Goal: Task Accomplishment & Management: Manage account settings

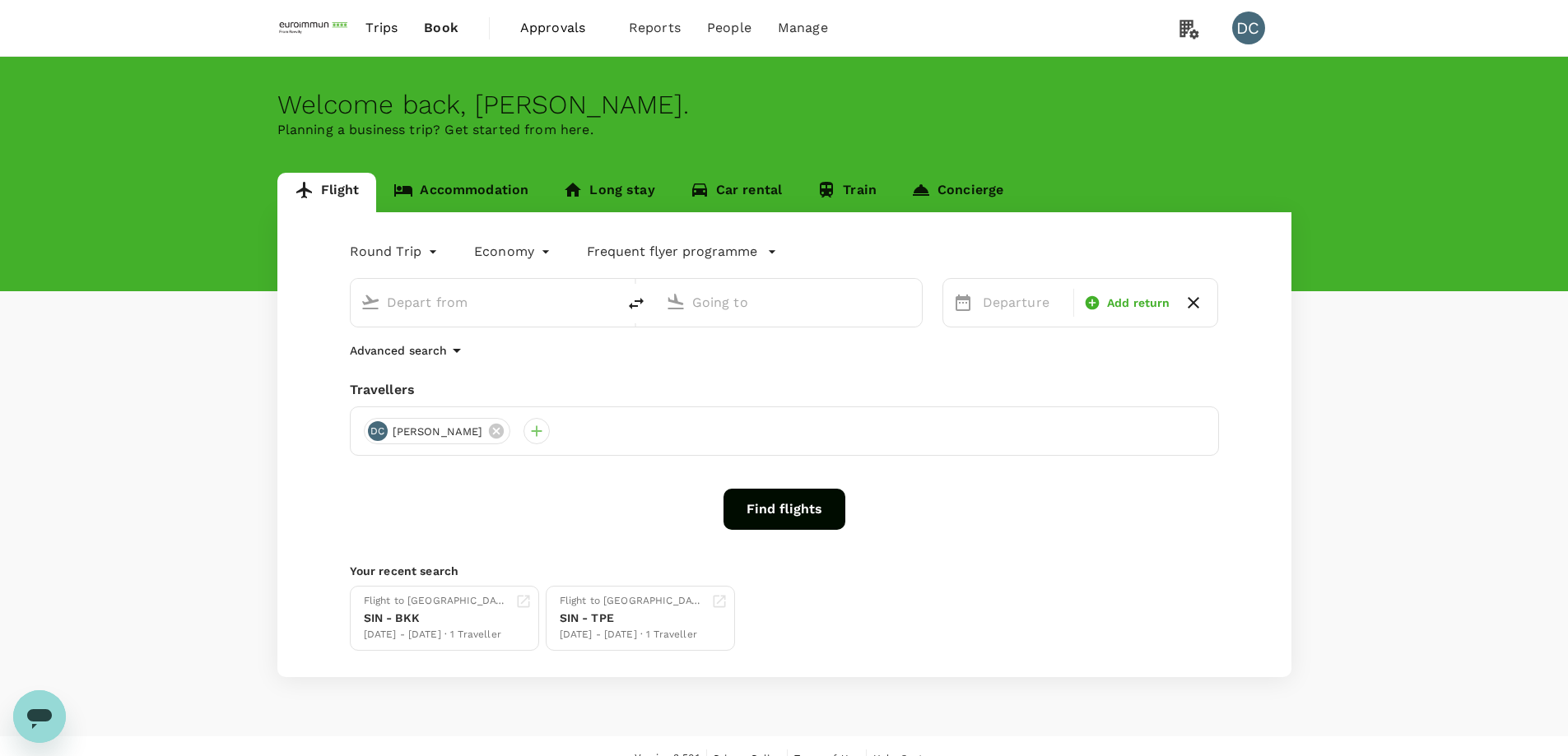
type input "roundtrip"
type input "Singapore Changi (SIN)"
type input "[PERSON_NAME] Intl (MNL)"
click at [548, 23] on span "Approvals" at bounding box center [561, 28] width 82 height 20
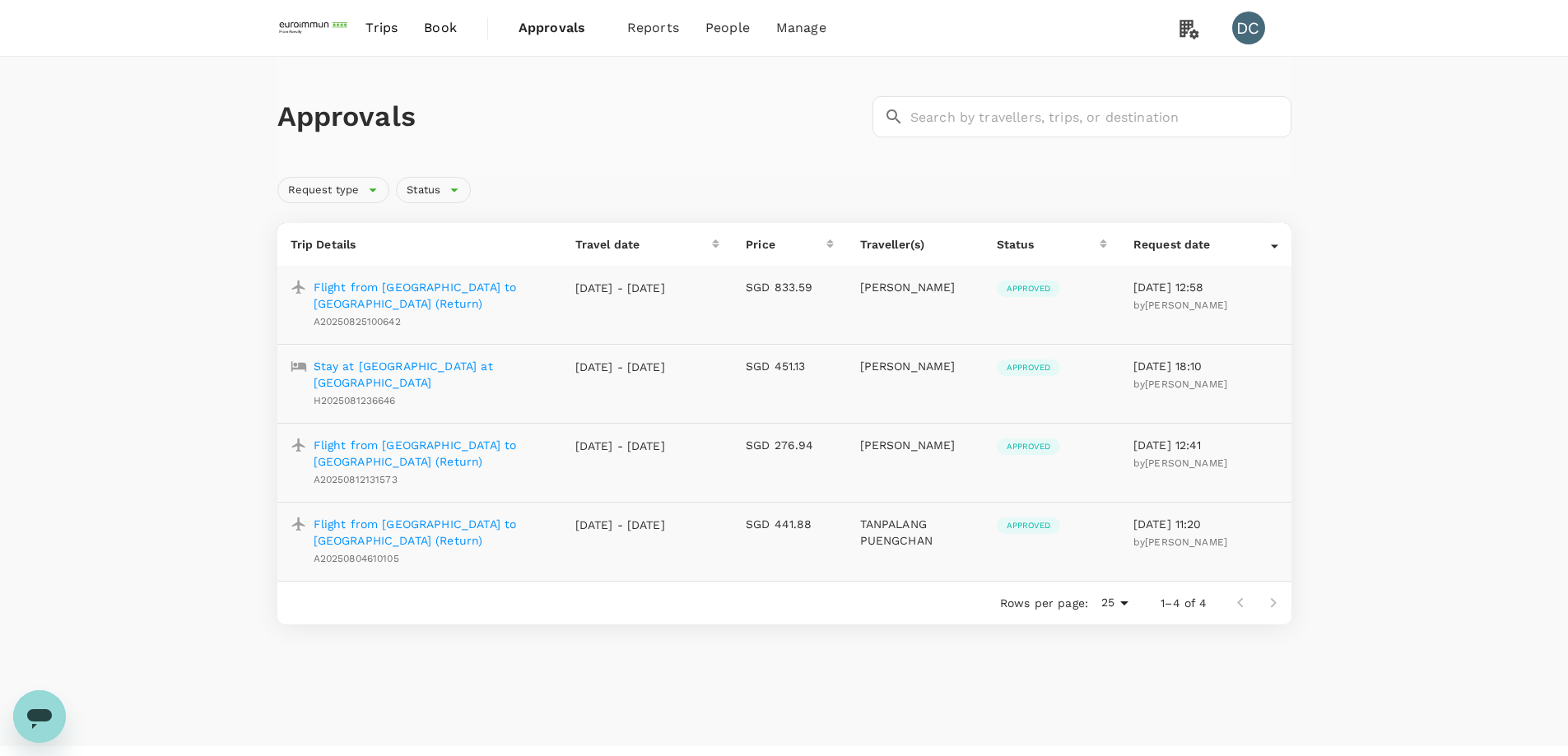
click at [1416, 193] on div "Approvals ​ ​ Request type Status Trip Details Travel date Price Traveller(s) S…" at bounding box center [784, 347] width 1568 height 581
click at [466, 288] on p "Flight from [GEOGRAPHIC_DATA] to [GEOGRAPHIC_DATA] (Return)" at bounding box center [431, 295] width 235 height 33
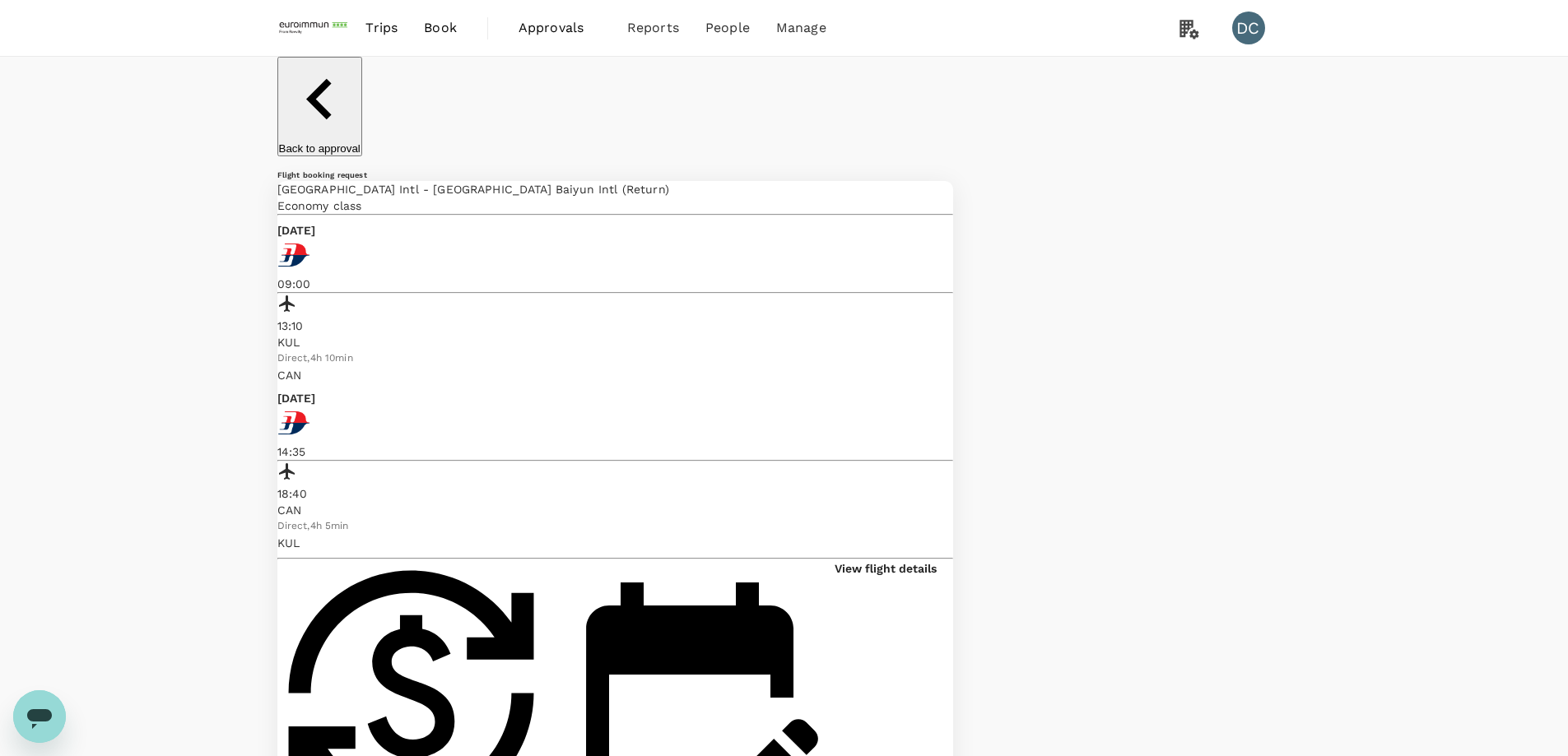
click at [907, 560] on p "View flight details" at bounding box center [886, 568] width 102 height 17
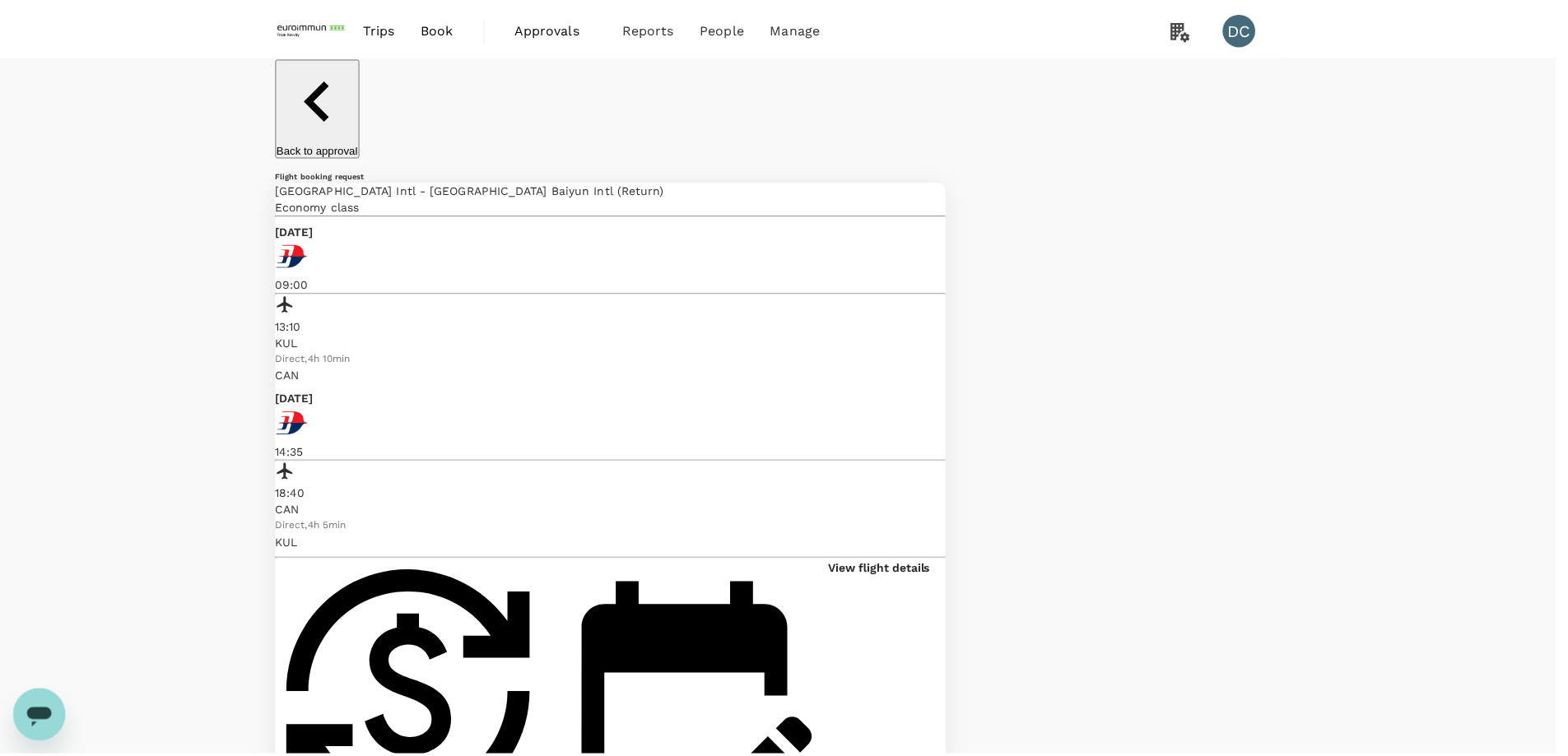
scroll to position [272, 0]
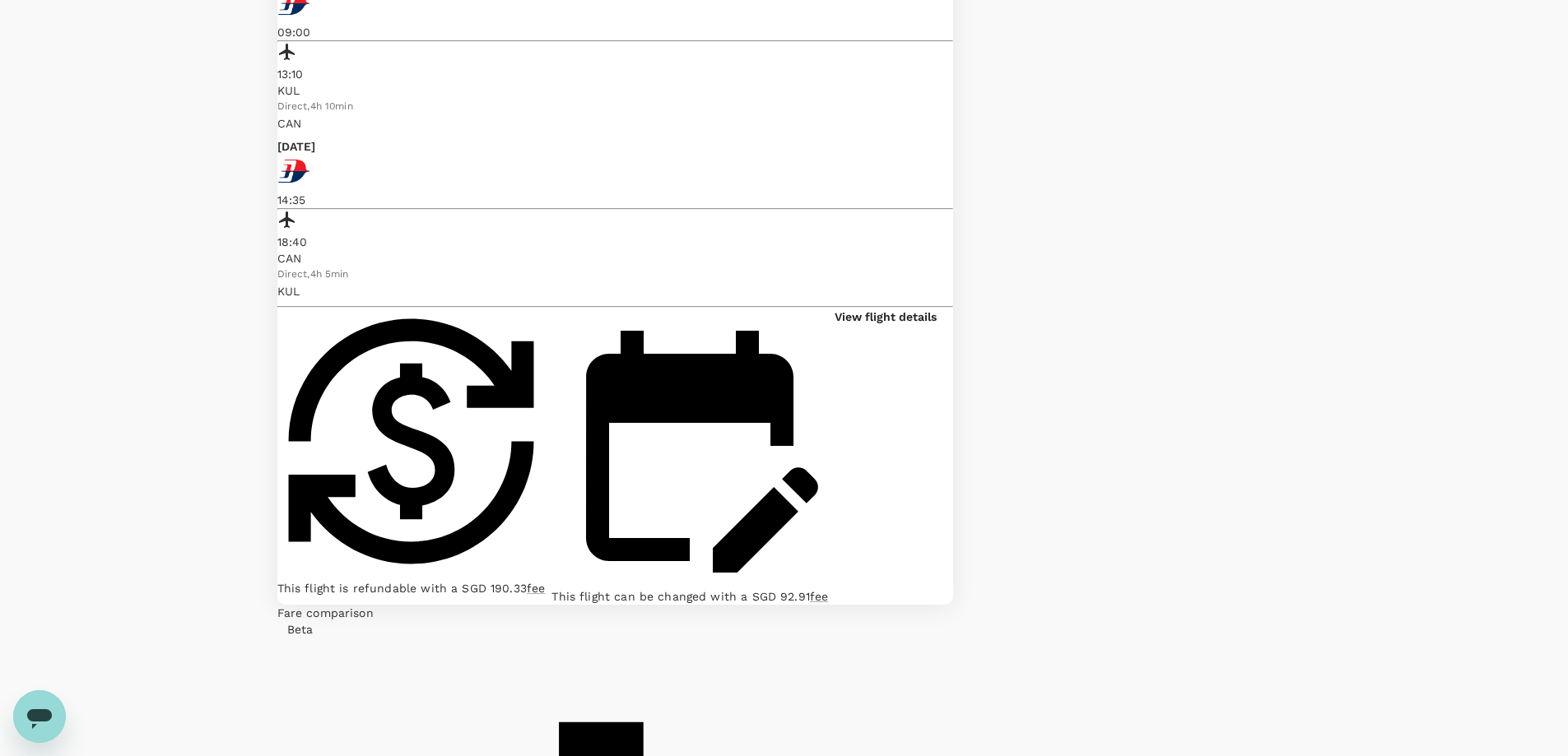
scroll to position [270, 0]
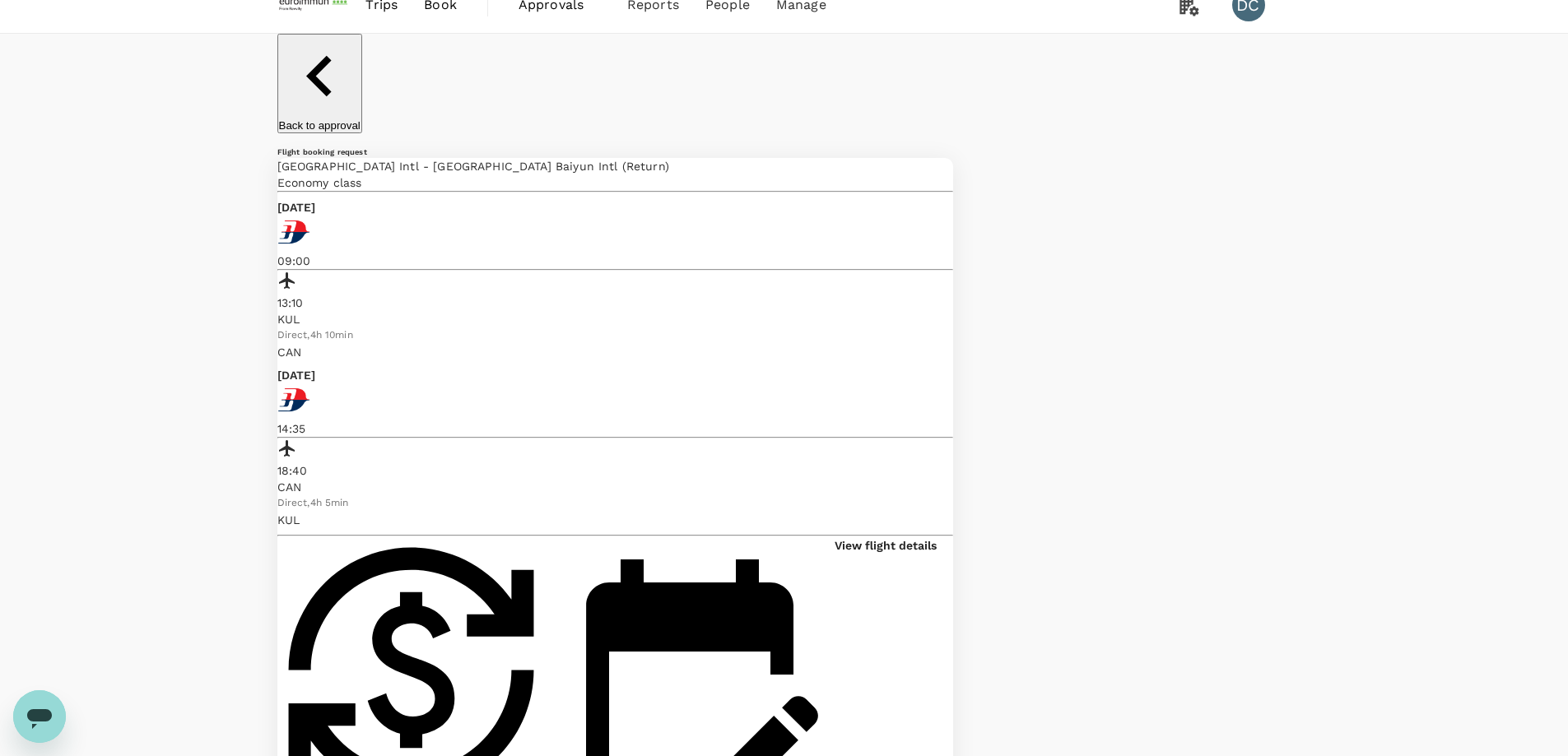
scroll to position [0, 0]
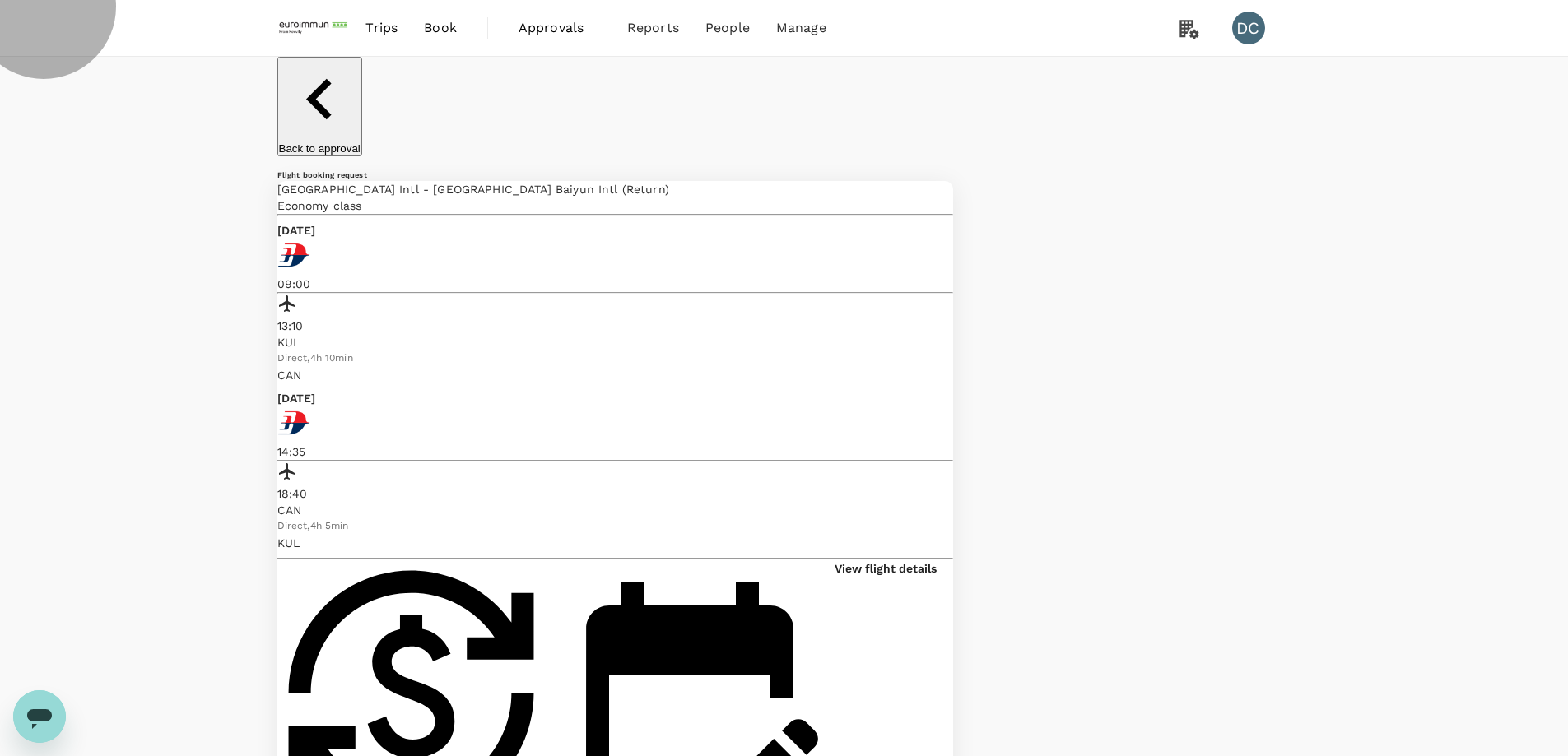
click at [320, 142] on p "Back to approval" at bounding box center [319, 148] width 81 height 13
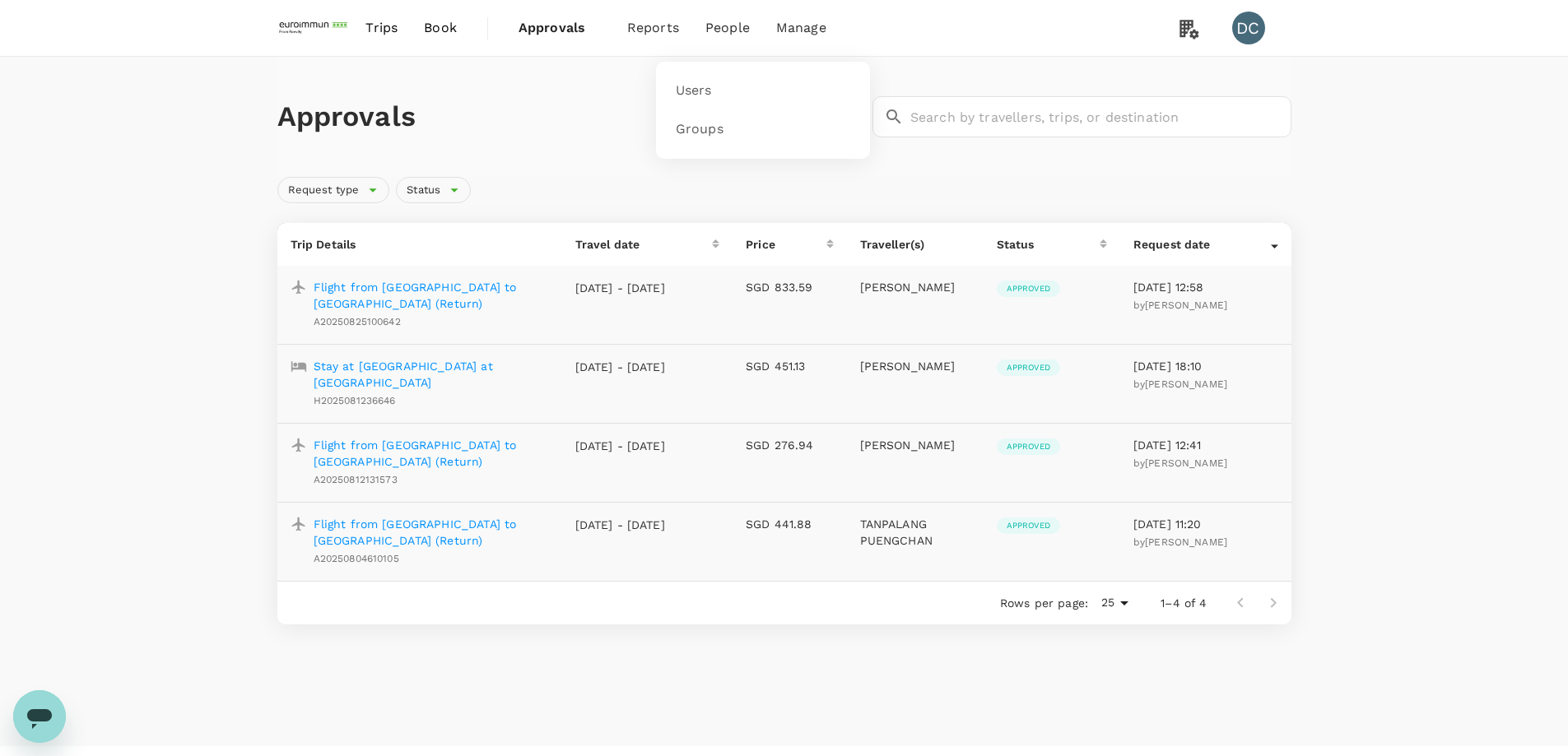
click at [721, 25] on span "People" at bounding box center [727, 28] width 44 height 20
click at [701, 83] on span "Users" at bounding box center [693, 90] width 36 height 19
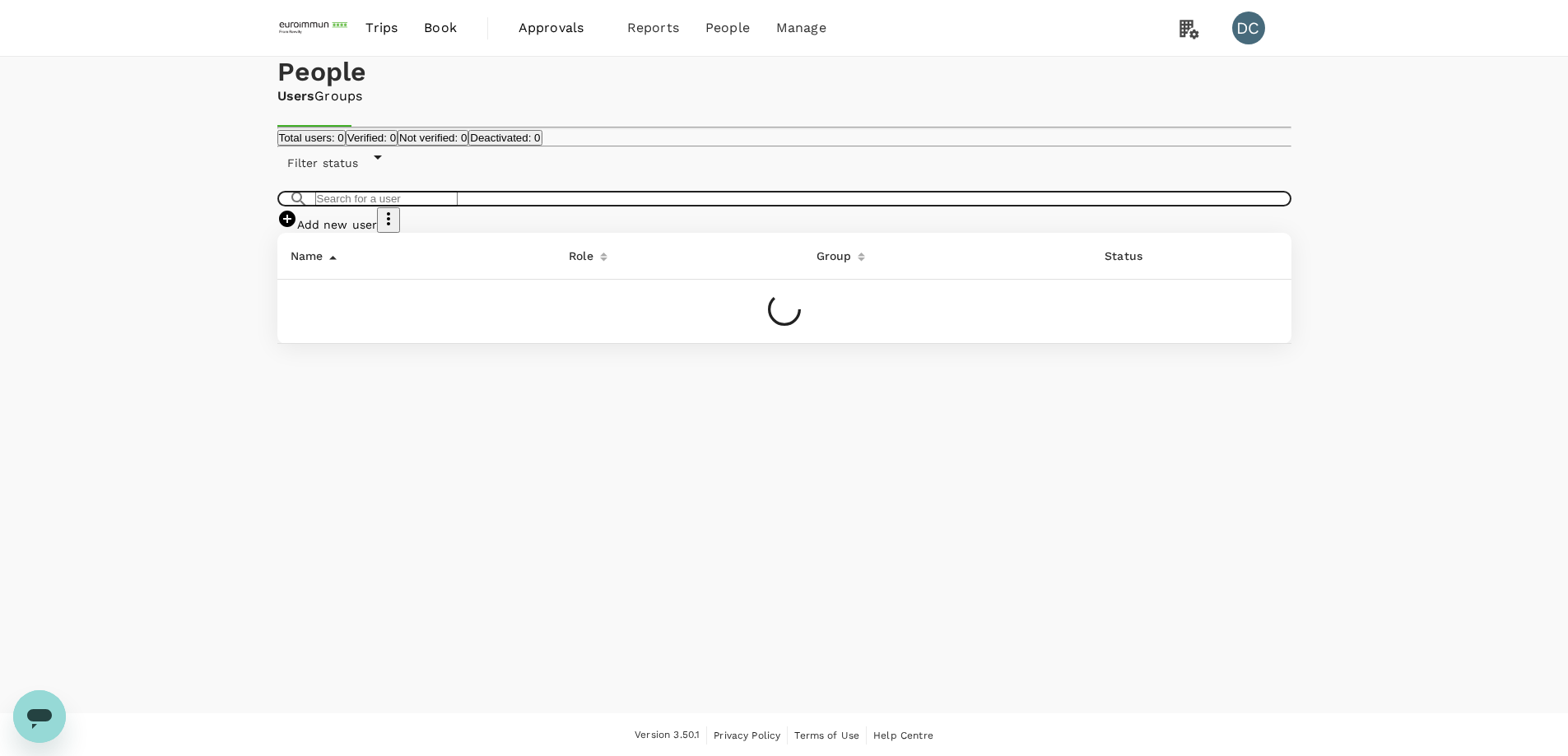
click at [349, 207] on input "text" at bounding box center [386, 198] width 142 height 16
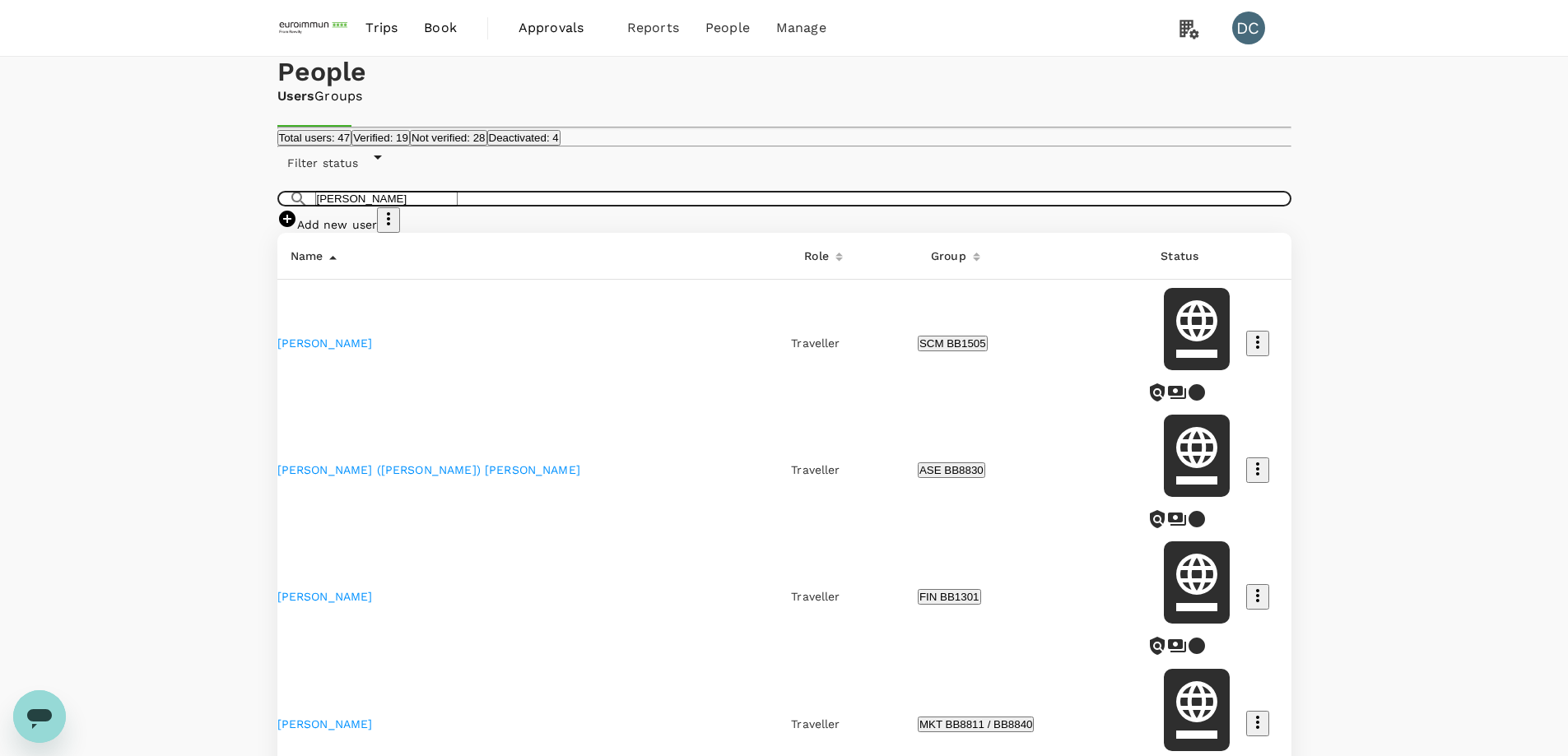
type input "[PERSON_NAME]"
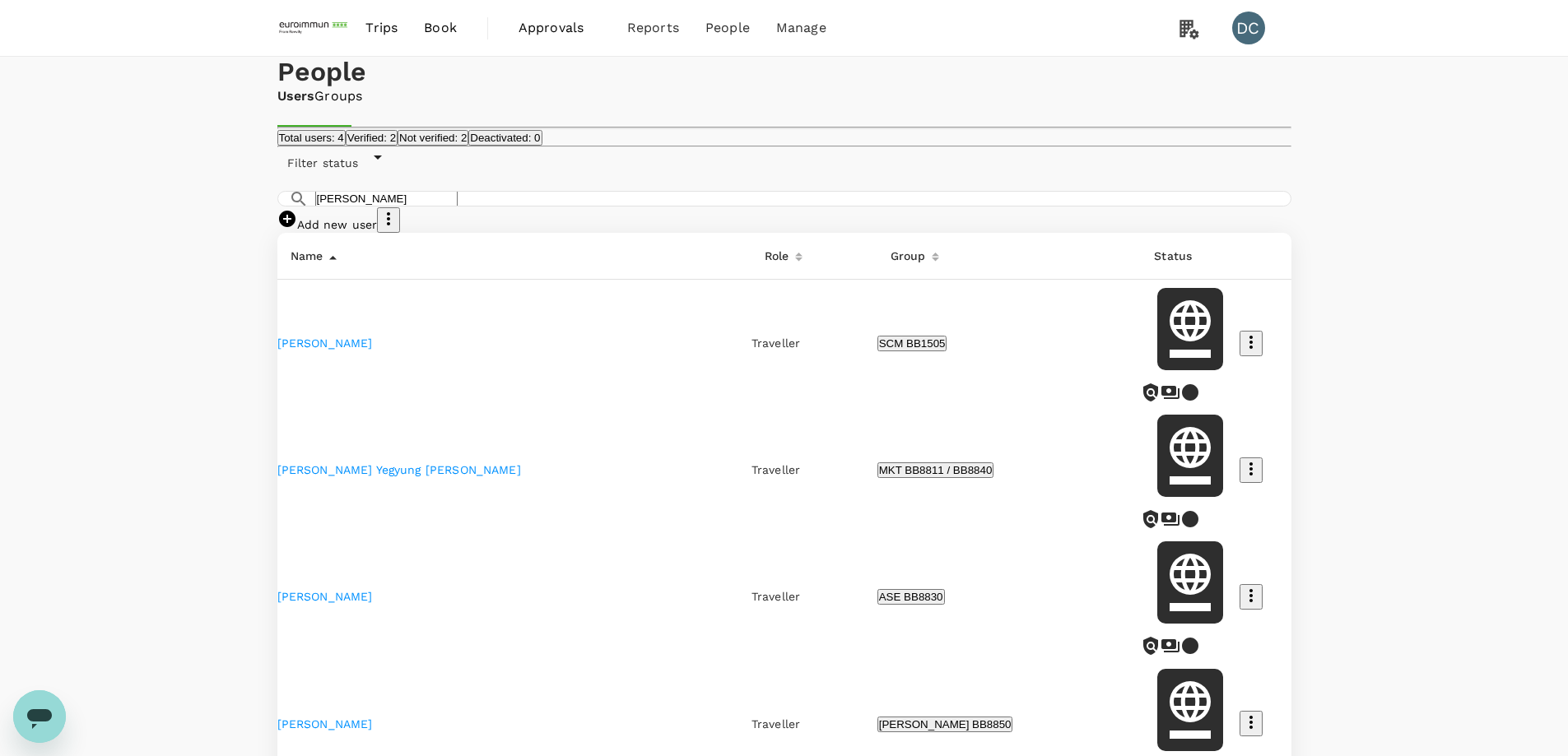
click at [324, 717] on link "[PERSON_NAME]" at bounding box center [325, 724] width 95 height 13
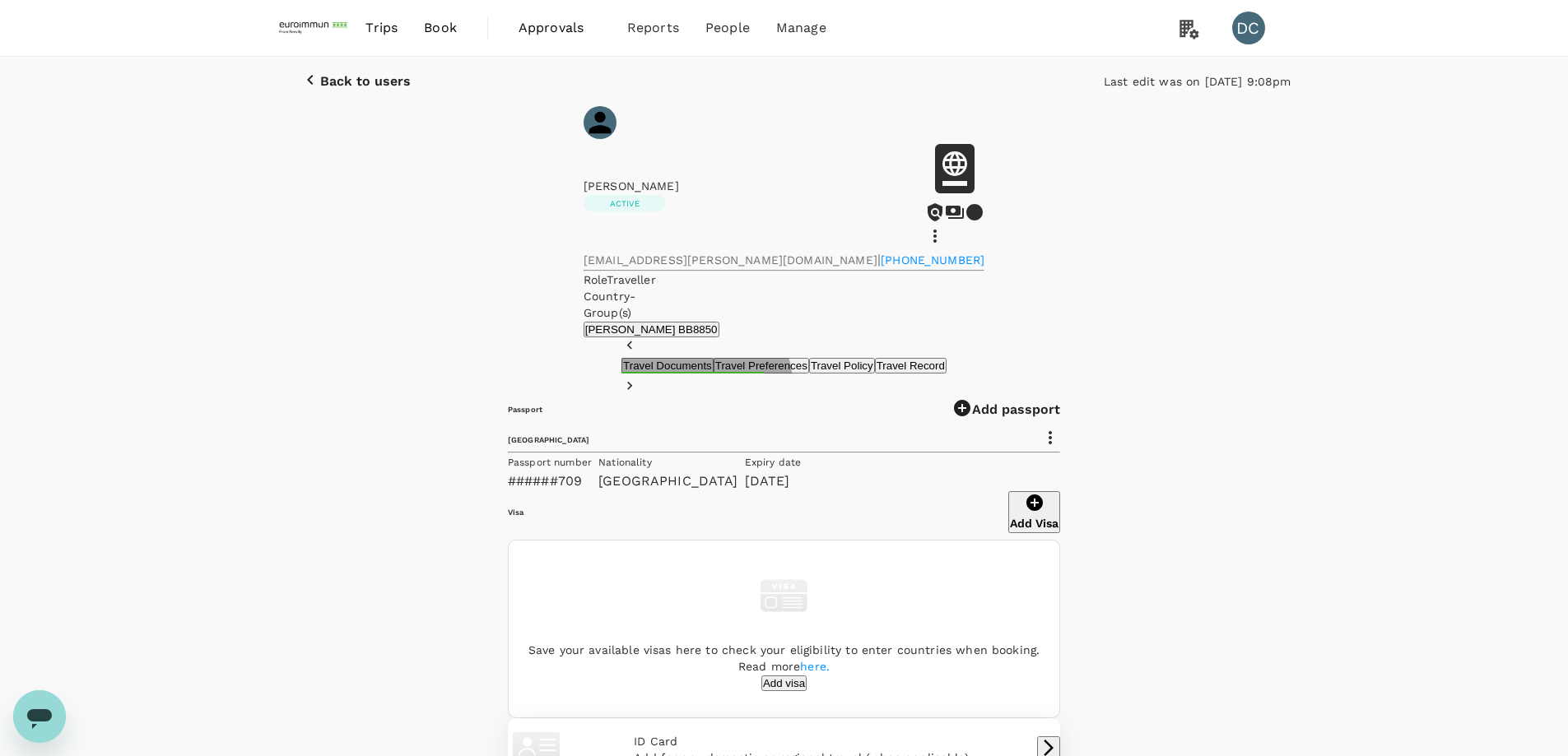
click at [713, 358] on button "Travel Preferences" at bounding box center [761, 366] width 95 height 16
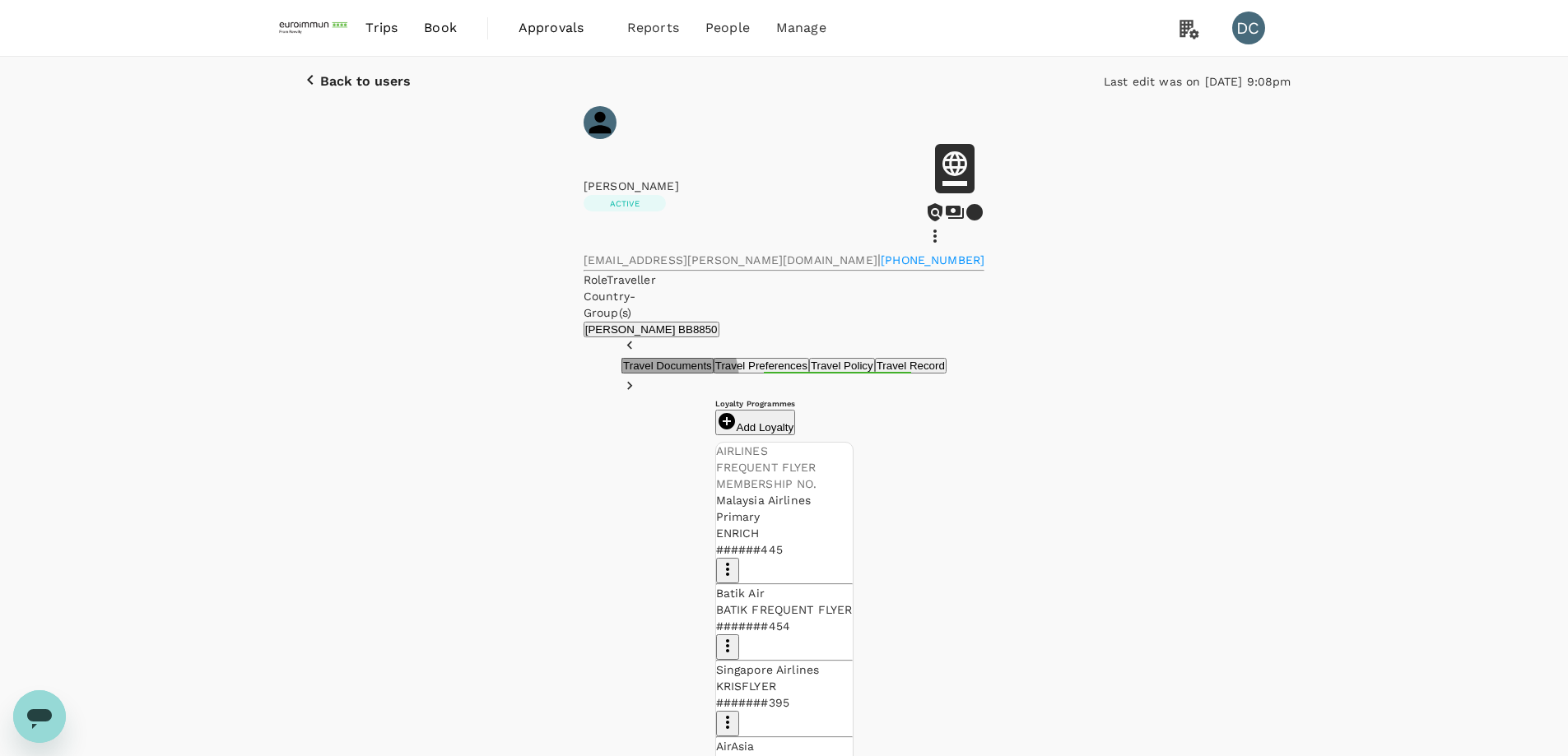
click at [906, 358] on button "Travel Record" at bounding box center [911, 366] width 72 height 16
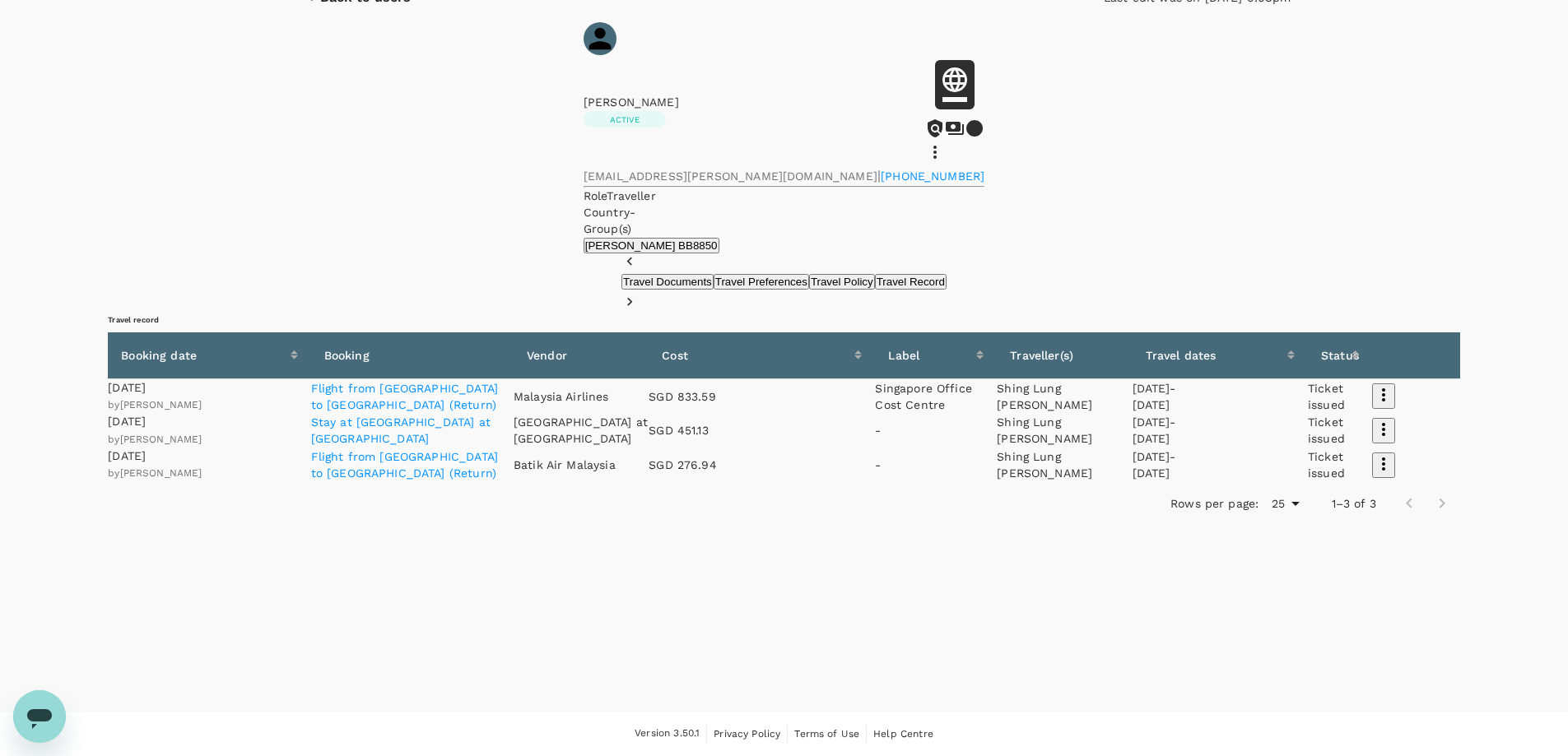
scroll to position [165, 0]
click at [1374, 474] on icon "button" at bounding box center [1384, 465] width 20 height 20
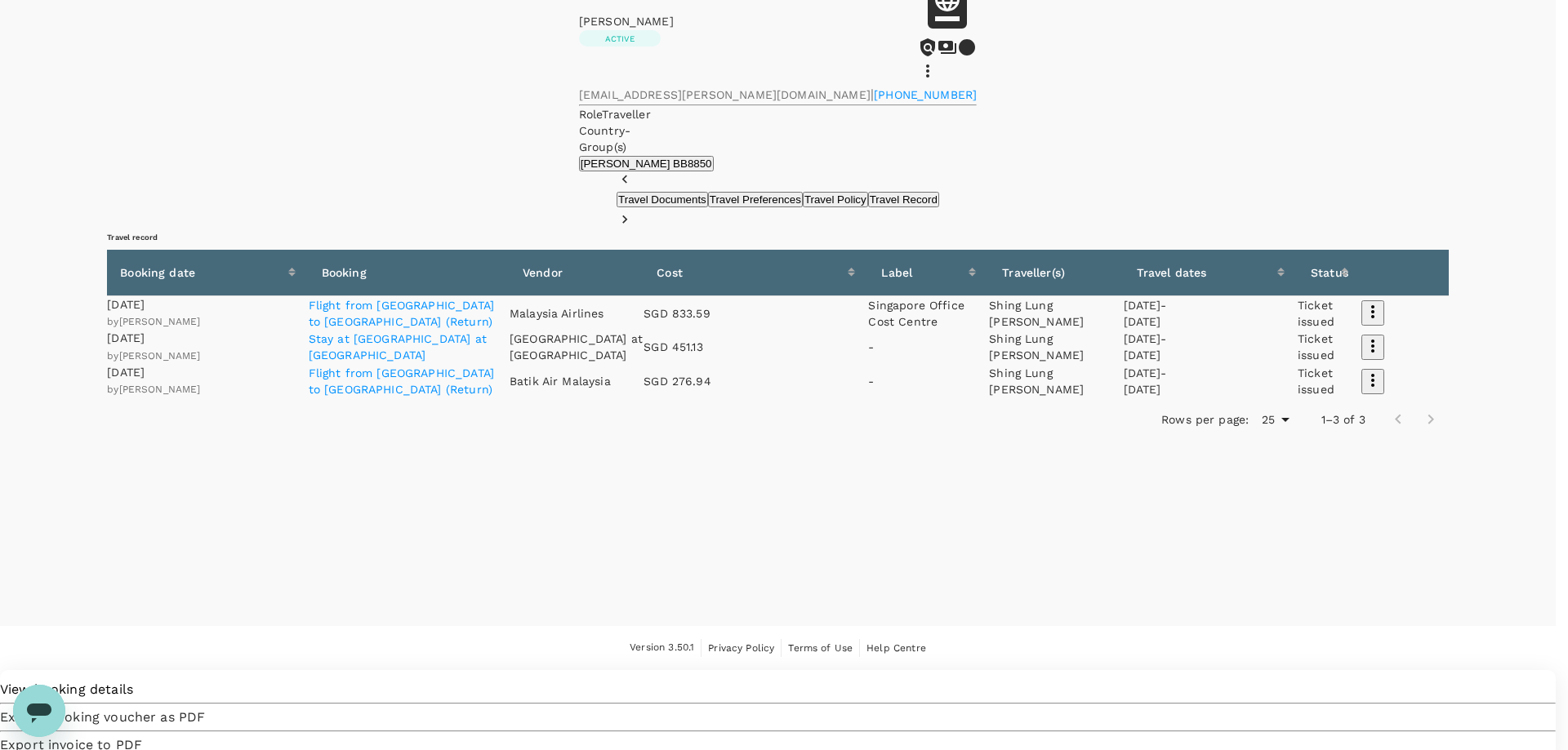
click at [405, 646] on div at bounding box center [784, 375] width 1568 height 750
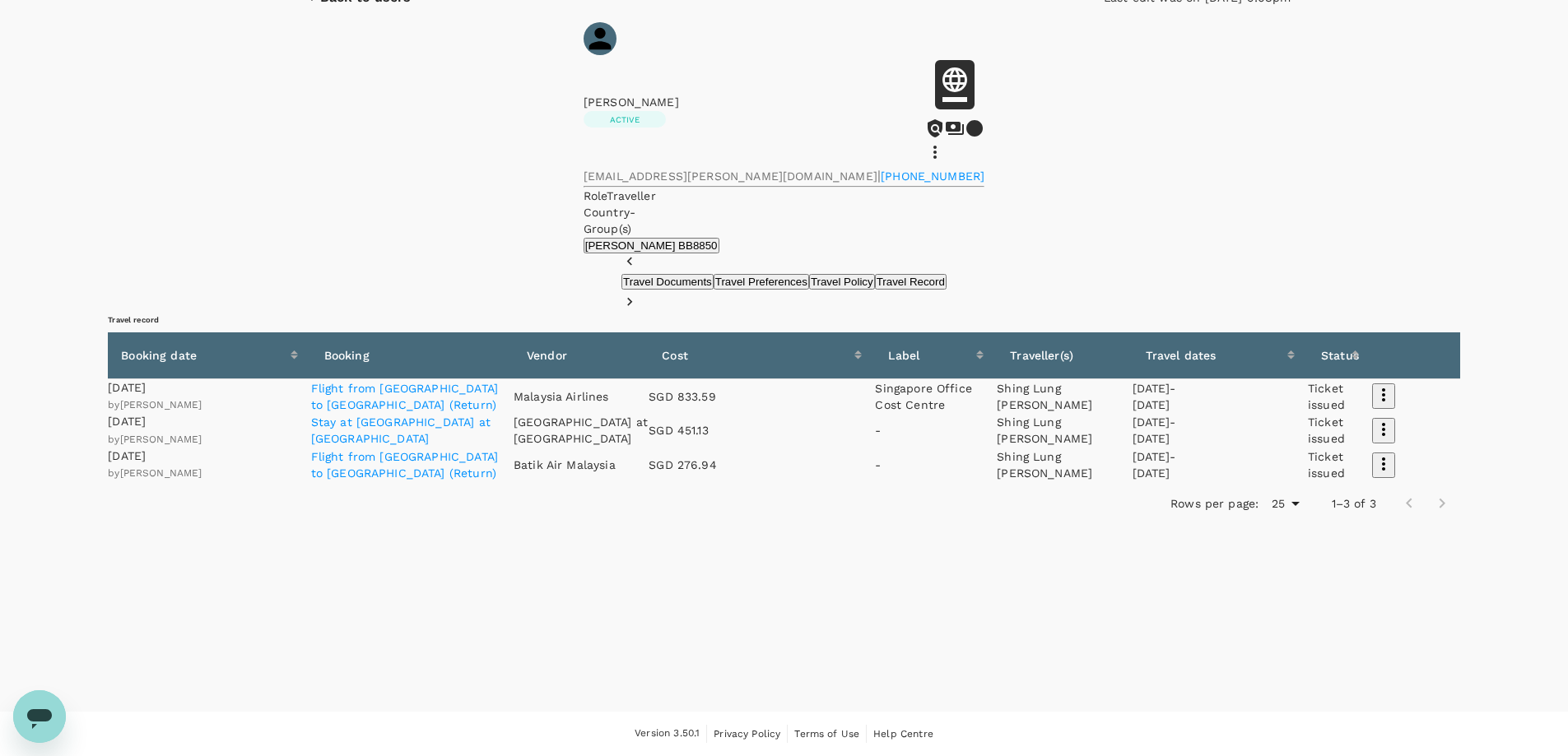
click at [1374, 440] on icon "button" at bounding box center [1384, 429] width 20 height 20
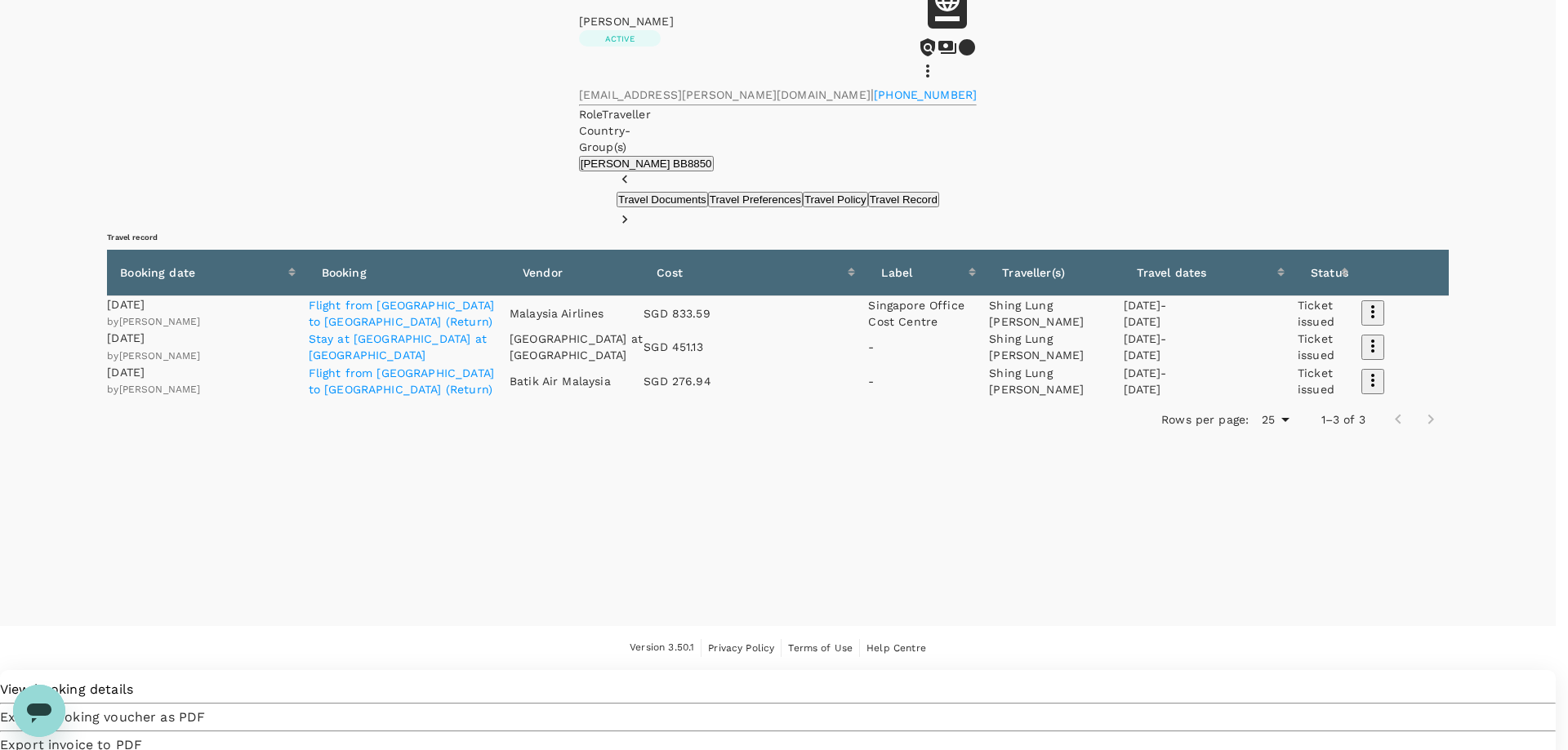
click at [1089, 736] on span "Export invoice to PDF" at bounding box center [778, 746] width 1556 height 20
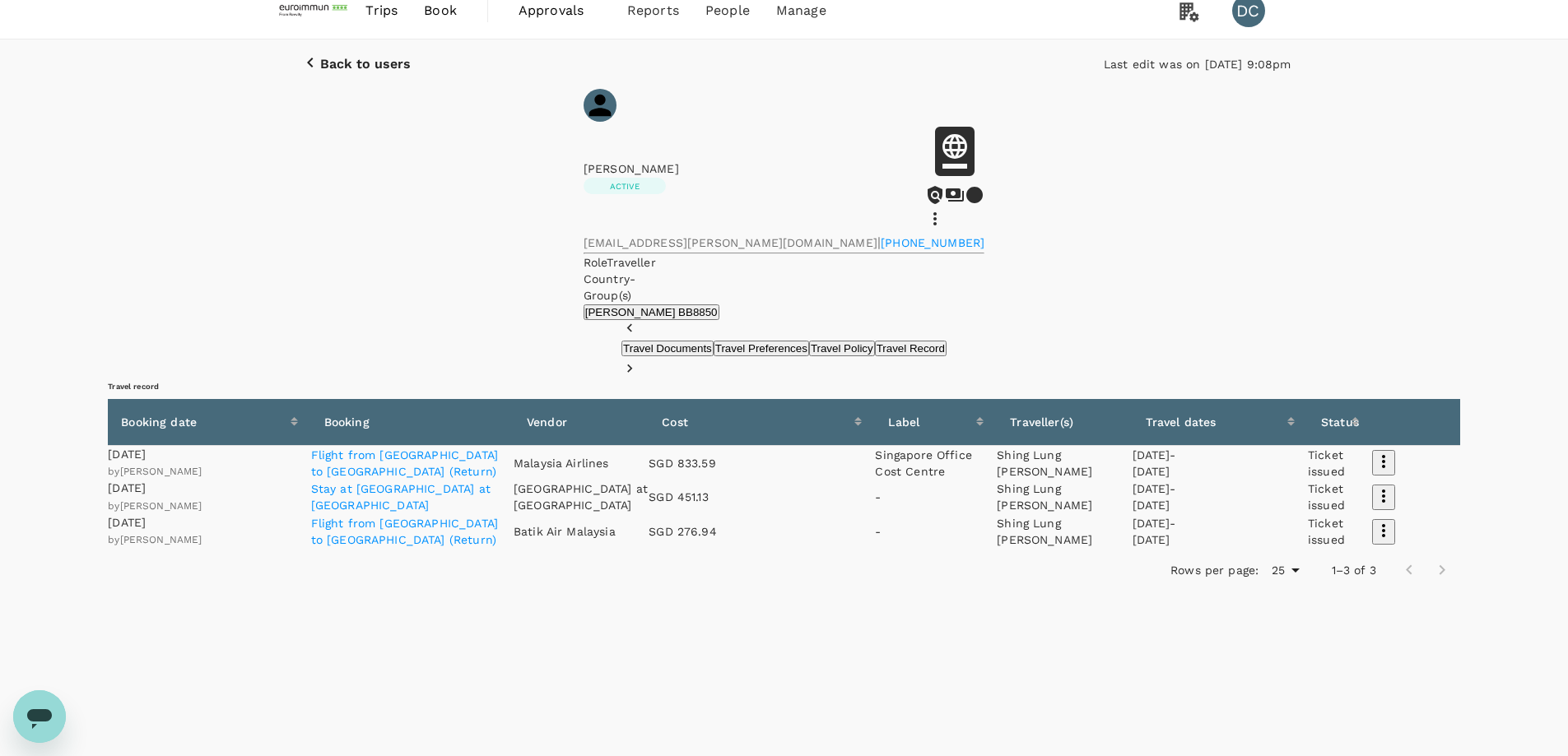
scroll to position [0, 0]
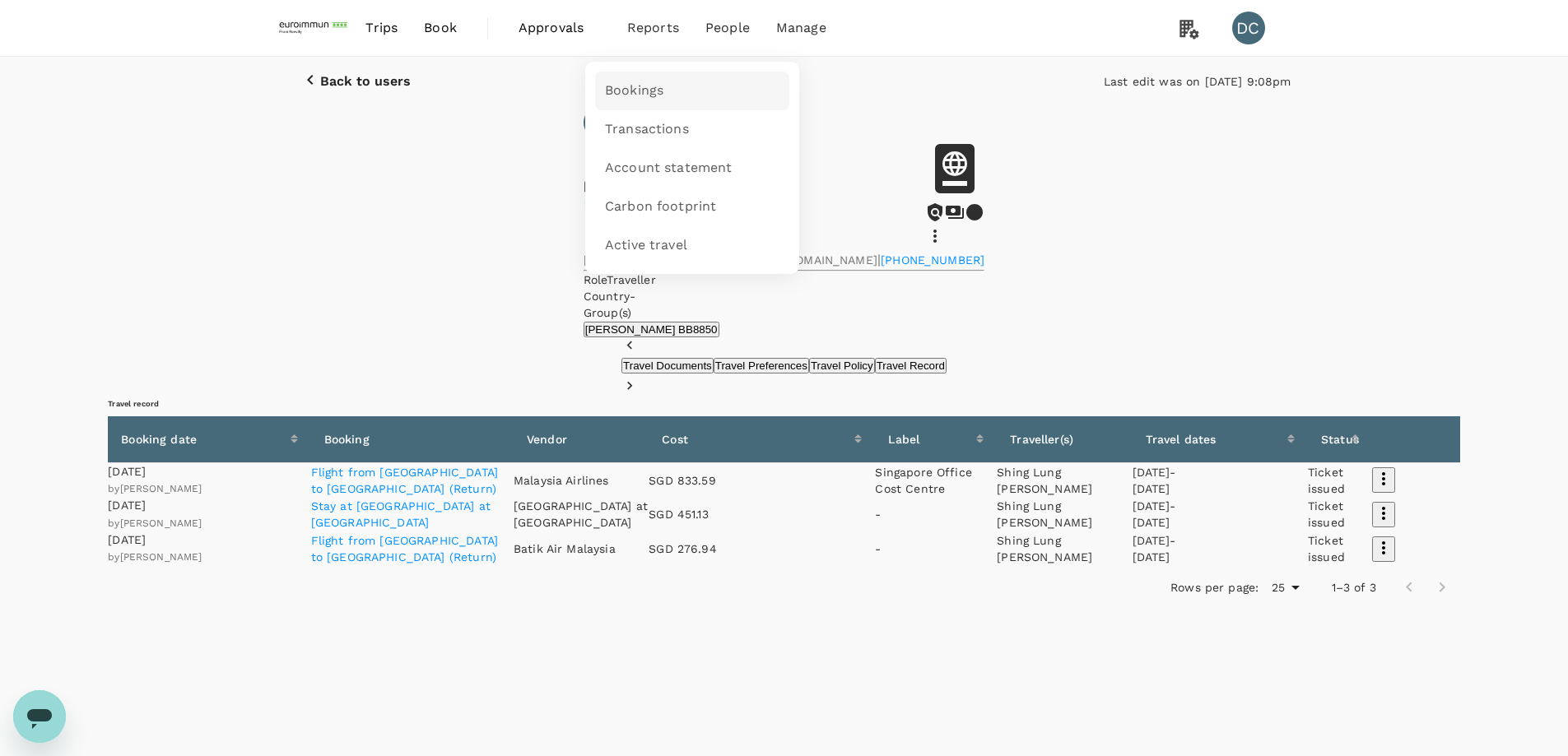
click at [629, 88] on span "Bookings" at bounding box center [635, 90] width 59 height 19
